Goal: Check status: Check status

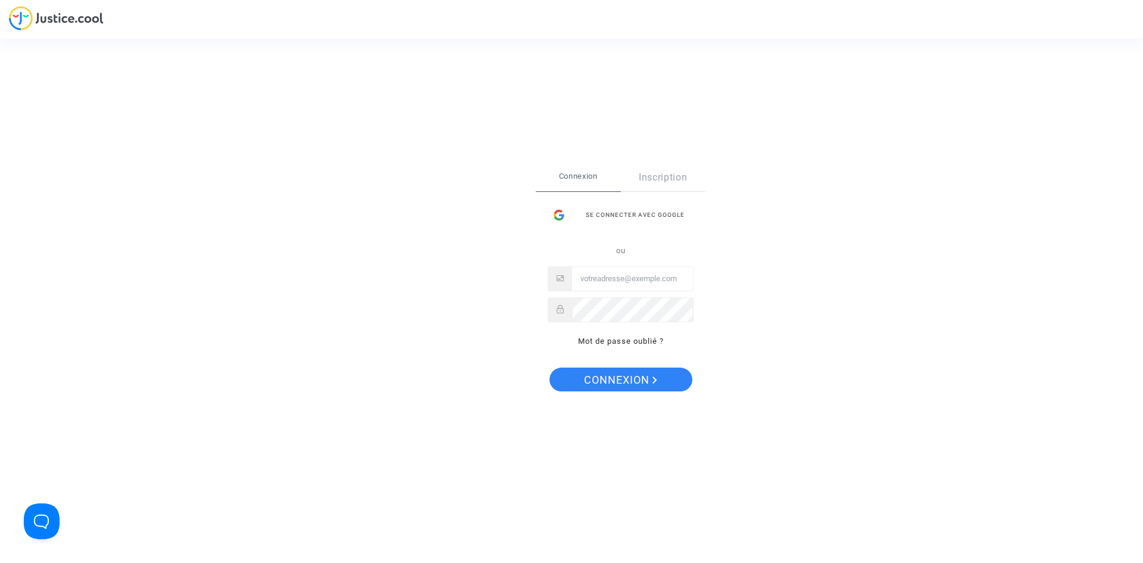
type input "[EMAIL_ADDRESS][DOMAIN_NAME]"
click at [775, 199] on div "Se connecter Connexion Inscription Se connecter avec Google ou [EMAIL_ADDRESS][…" at bounding box center [571, 281] width 1143 height 563
click at [619, 376] on span "Connexion" at bounding box center [620, 379] width 73 height 25
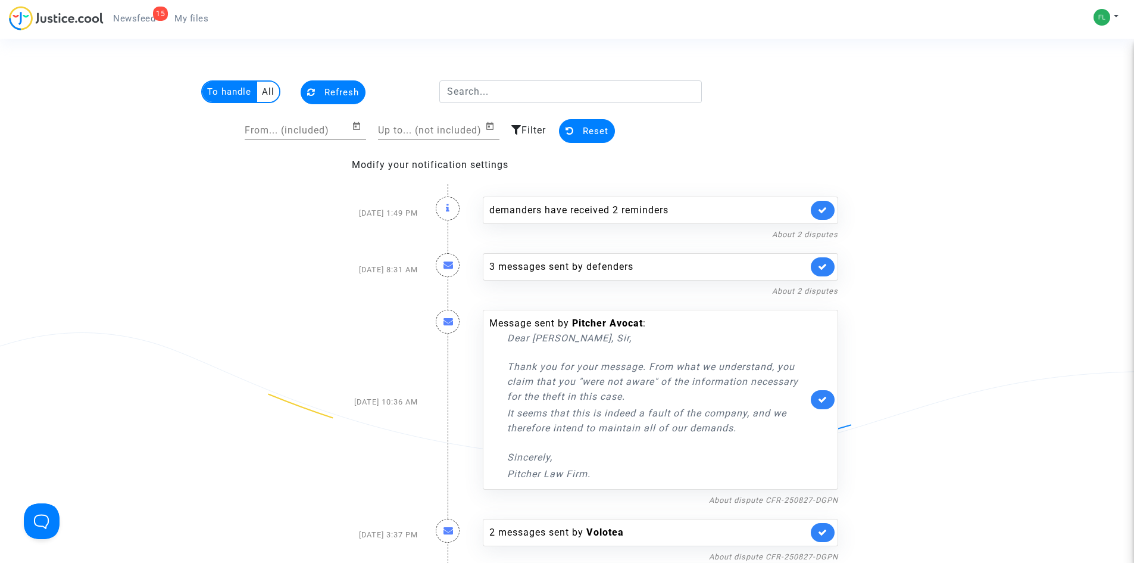
click at [140, 17] on span "Newsfeed" at bounding box center [134, 18] width 42 height 11
click at [813, 233] on link "About 2 disputes" at bounding box center [805, 234] width 66 height 9
